Goal: Task Accomplishment & Management: Complete application form

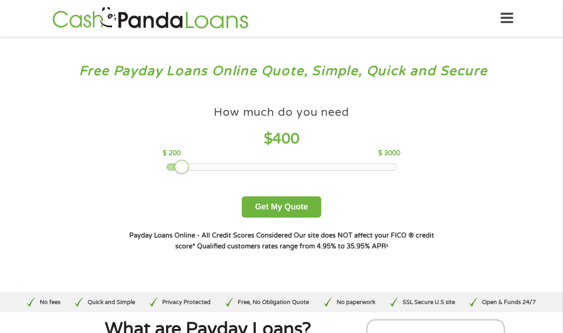
drag, startPoint x: 229, startPoint y: 168, endPoint x: 177, endPoint y: 167, distance: 51.6
click at [177, 167] on div at bounding box center [182, 167] width 14 height 14
click at [313, 215] on button "Get My Quote" at bounding box center [281, 206] width 79 height 21
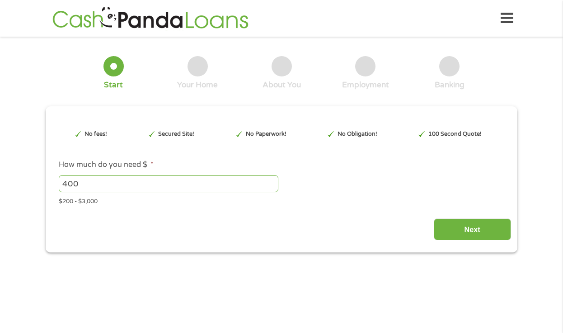
type input "Cj0KCQjwuKnGBhD5ARIsAD19RsZZUMh5wys_FXfWbmDbWA5lJ9BZIKs2gDpX__Ht2ypj-7lFu1HYA9M…"
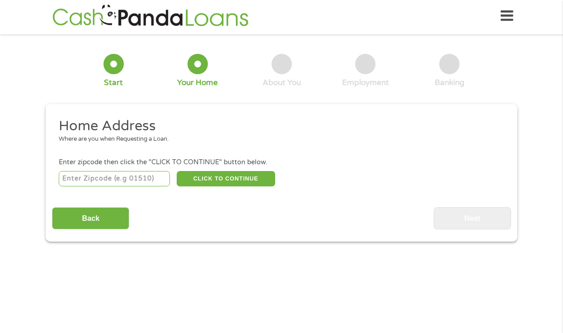
scroll to position [4, 0]
click at [116, 180] on input "number" at bounding box center [115, 178] width 112 height 15
click at [227, 178] on button "CLICK TO CONTINUE" at bounding box center [226, 178] width 99 height 15
click at [120, 179] on input "10002" at bounding box center [115, 178] width 112 height 15
type input "1"
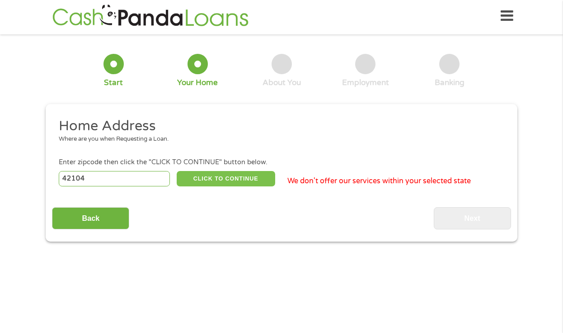
type input "42104"
click at [196, 178] on button "CLICK TO CONTINUE" at bounding box center [226, 178] width 99 height 15
type input "42104"
type input "Bowling Green"
select select "Kentucky"
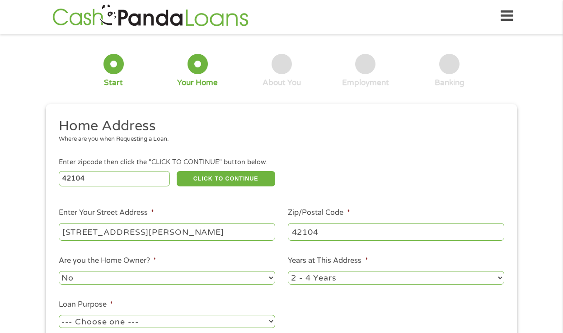
type input "2600 chandler dr"
click at [237, 251] on ul "Home Address Where are you when Requesting a Loan. Enter zipcode then click the…" at bounding box center [281, 233] width 459 height 232
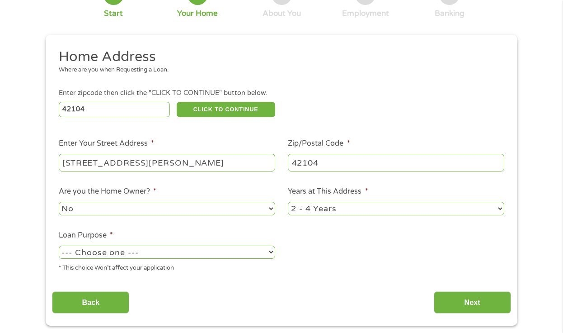
scroll to position [79, 0]
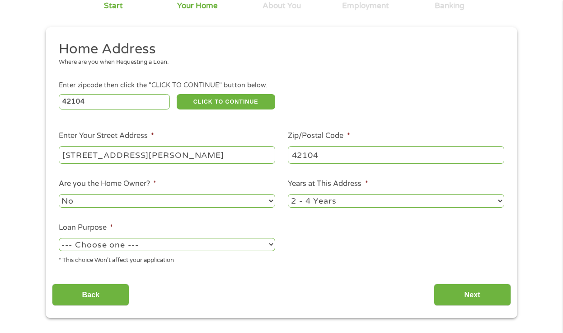
select select "shorttermcash"
click at [173, 152] on input "2600 chandler dr" at bounding box center [167, 154] width 217 height 17
type input "2600 chandler dr apt 1238"
click at [295, 248] on ul "Home Address Where are you when Requesting a Loan. Enter zipcode then click the…" at bounding box center [281, 156] width 459 height 232
click at [479, 297] on input "Next" at bounding box center [472, 295] width 77 height 22
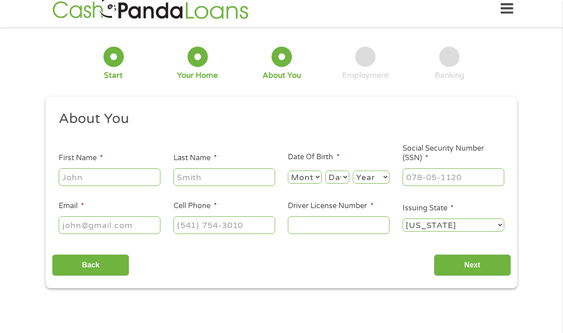
scroll to position [2, 0]
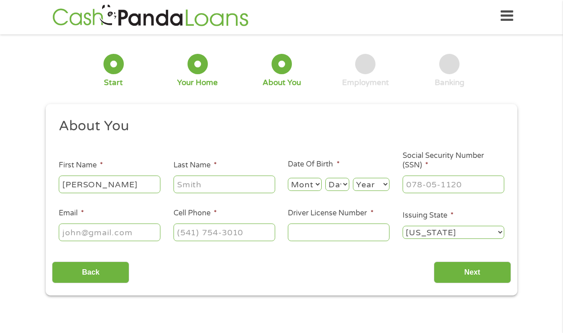
type input "Mikal"
type input "Gibbs"
type input "mikalgibbs@hotmail.com"
type input "(606) 356-1518"
click at [324, 230] on input "Driver License Number *" at bounding box center [339, 231] width 102 height 17
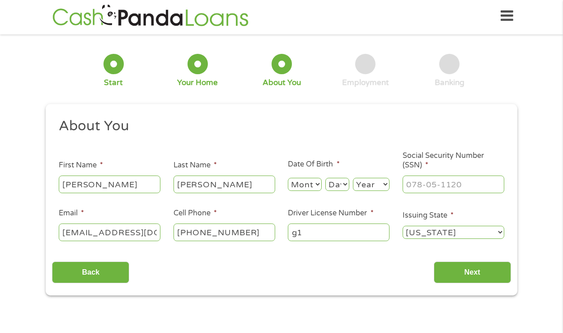
type input "g"
type input "G16870137"
click at [481, 275] on input "Next" at bounding box center [472, 272] width 77 height 22
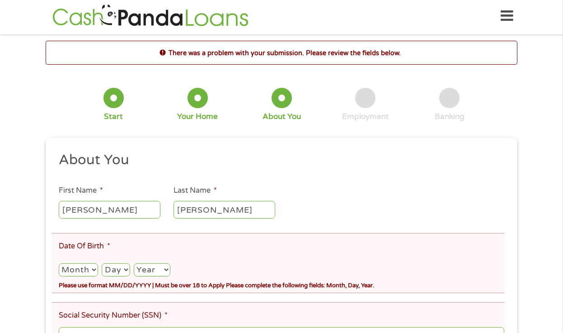
click at [431, 185] on ul "About You This field is hidden when viewing the form Title * --- Choose one ---…" at bounding box center [281, 281] width 459 height 260
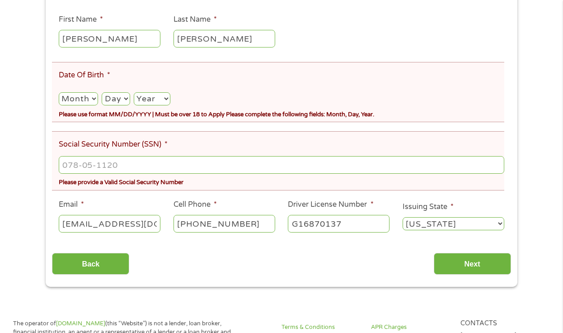
scroll to position [174, 0]
click at [360, 163] on input "___-__-____" at bounding box center [282, 164] width 446 height 17
type input "049-96-2581"
select select "12"
select select "19"
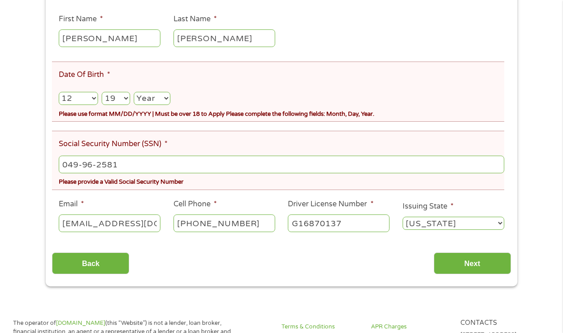
select select "1997"
click at [480, 260] on input "Next" at bounding box center [472, 263] width 77 height 22
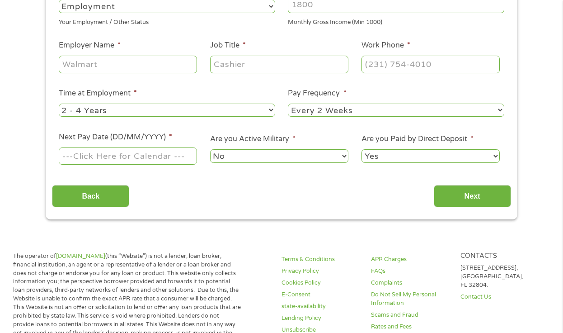
scroll to position [2, 0]
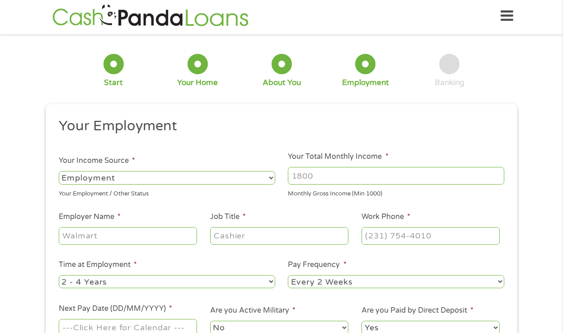
click at [322, 178] on input "Your Total Monthly Income *" at bounding box center [396, 175] width 217 height 17
type input "2"
type input "amazon"
type input "Delivery associate"
type input "(919) 397-9765"
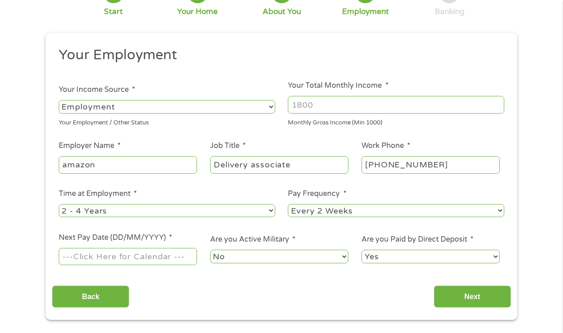
scroll to position [74, 0]
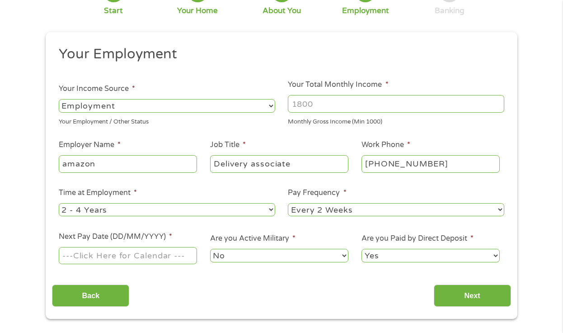
select select "weekly"
click at [161, 256] on input "Next Pay Date (DD/MM/YYYY) *" at bounding box center [128, 255] width 138 height 17
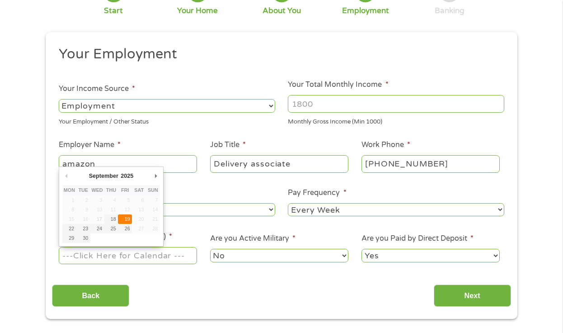
type input "19/09/2025"
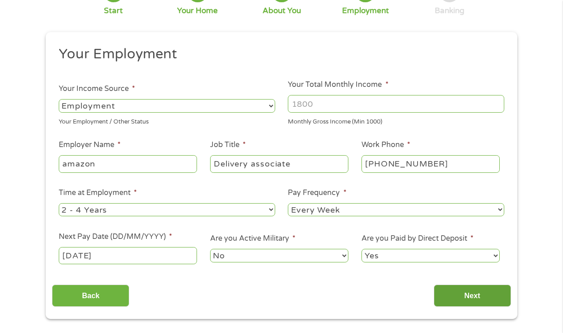
click at [476, 298] on input "Next" at bounding box center [472, 295] width 77 height 22
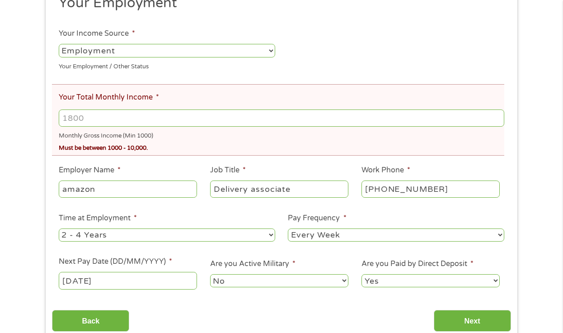
scroll to position [160, 0]
click at [137, 114] on input "Your Total Monthly Income *" at bounding box center [282, 117] width 446 height 17
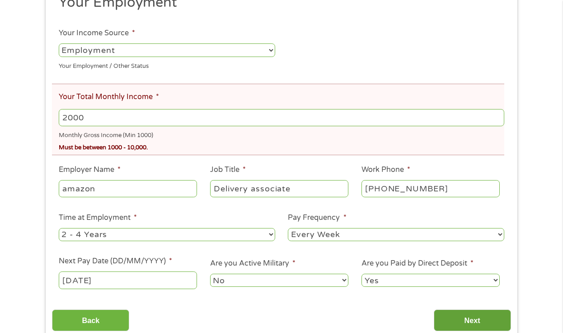
type input "2000"
click at [460, 315] on input "Next" at bounding box center [472, 320] width 77 height 22
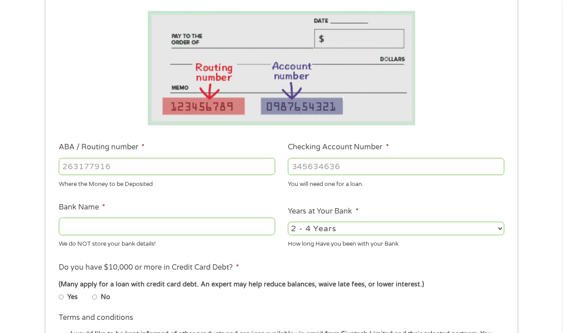
scroll to position [157, 0]
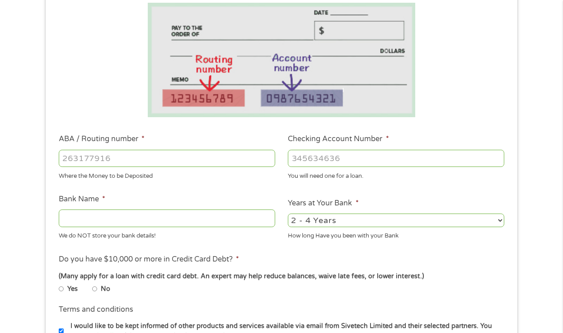
click at [171, 160] on input "ABA / Routing number *" at bounding box center [167, 158] width 217 height 17
type input "256074974"
type input "NAVY FEDERAL CREDIT UNION"
type input "256074974"
click at [404, 159] on input "Checking Account Number *" at bounding box center [396, 158] width 217 height 17
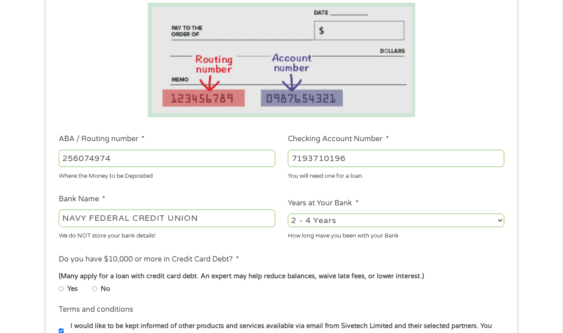
type input "7193710196"
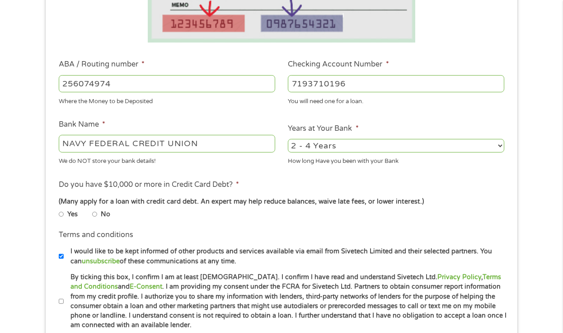
scroll to position [233, 0]
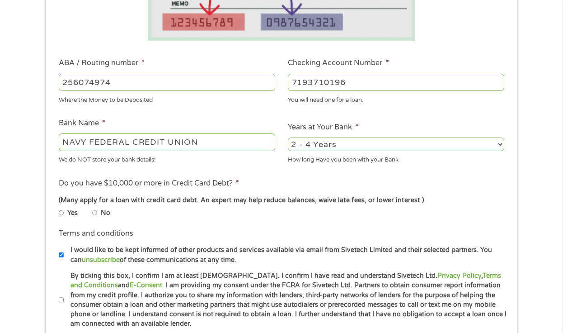
click at [95, 213] on input "No" at bounding box center [94, 212] width 5 height 5
radio input "true"
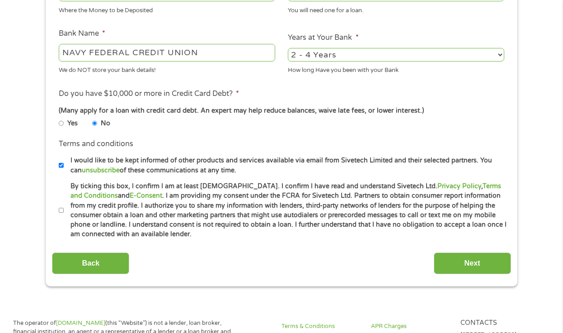
scroll to position [330, 0]
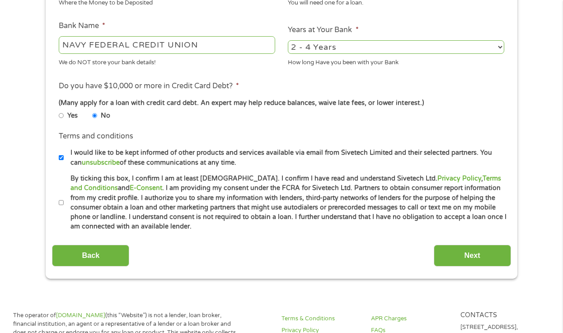
click at [61, 201] on input "By ticking this box, I confirm I am at least 18 years old. I confirm I have rea…" at bounding box center [61, 202] width 5 height 5
checkbox input "true"
click at [469, 255] on input "Next" at bounding box center [472, 256] width 77 height 22
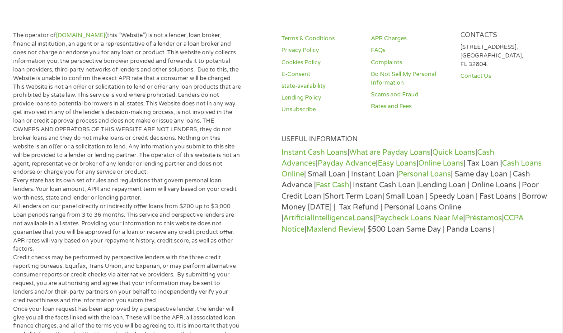
scroll to position [2, 0]
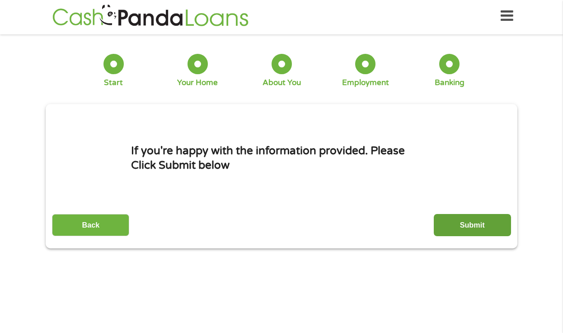
click at [459, 229] on input "Submit" at bounding box center [472, 225] width 77 height 22
